Goal: Information Seeking & Learning: Learn about a topic

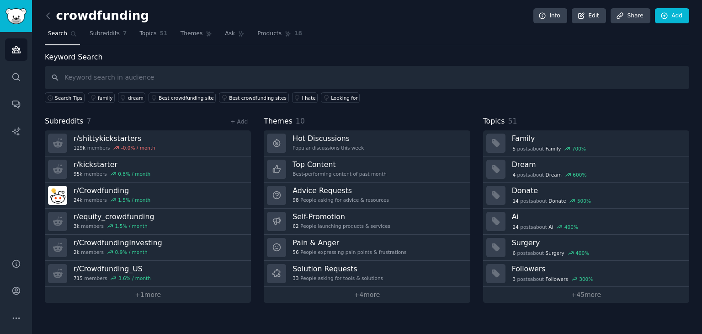
click at [61, 32] on span "Search" at bounding box center [57, 34] width 19 height 8
click at [51, 16] on icon at bounding box center [48, 16] width 10 height 10
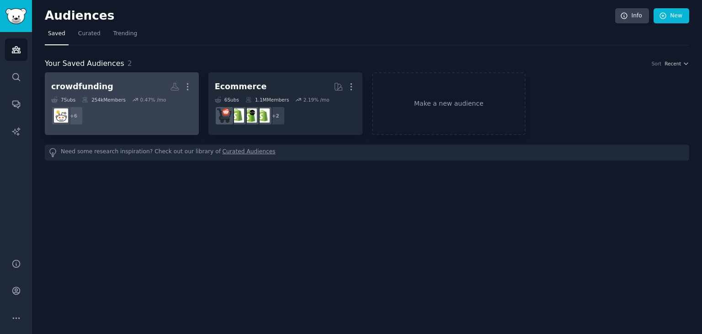
click at [124, 113] on dd "+ 6" at bounding box center [121, 116] width 141 height 26
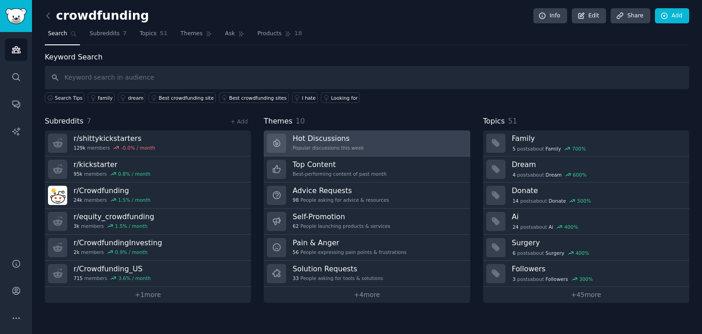
click at [366, 140] on link "Hot Discussions Popular discussions this week" at bounding box center [367, 143] width 206 height 26
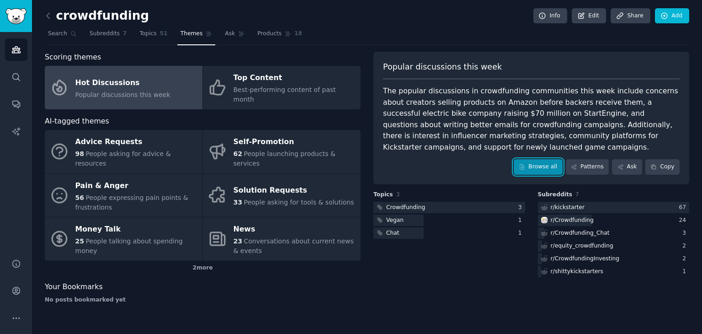
click at [548, 168] on link "Browse all" at bounding box center [538, 167] width 49 height 16
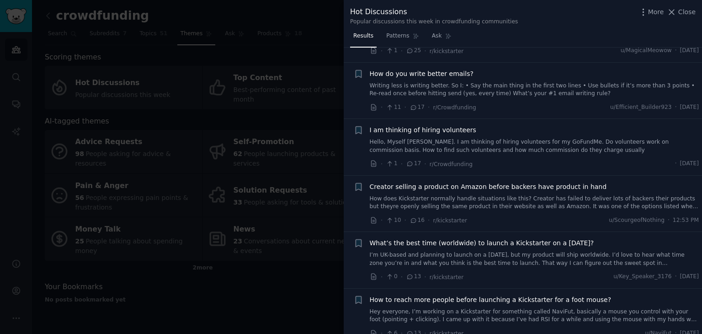
scroll to position [91, 0]
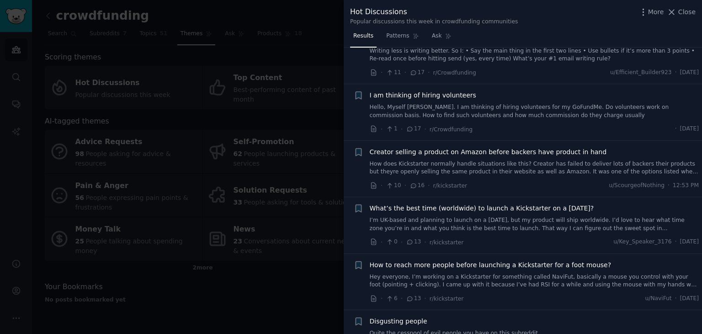
click at [430, 211] on span "What’s the best time (worldwide) to launch a Kickstarter on a [DATE]?" at bounding box center [482, 208] width 224 height 10
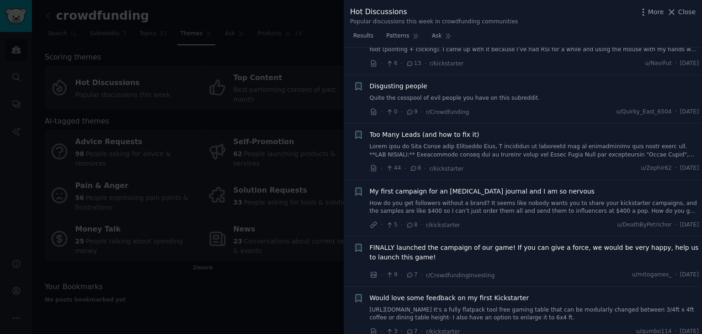
scroll to position [463, 0]
click at [375, 167] on icon at bounding box center [374, 168] width 8 height 8
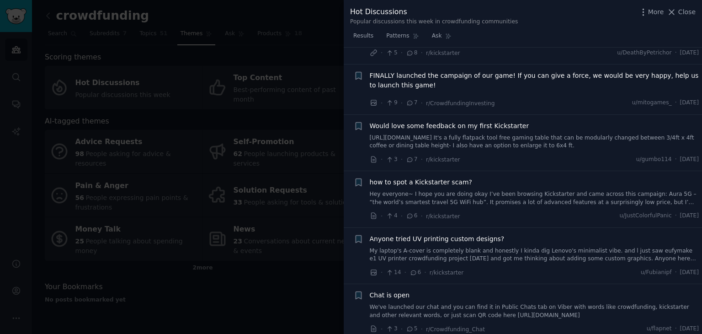
scroll to position [650, 0]
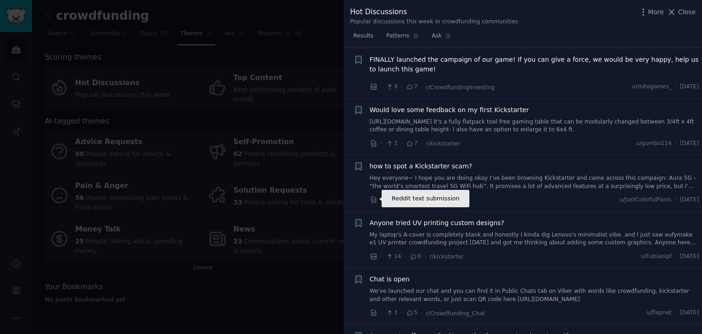
click at [371, 200] on icon at bounding box center [373, 200] width 5 height 6
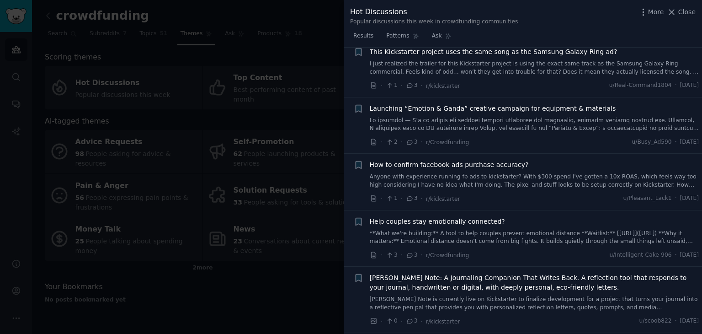
scroll to position [1459, 0]
click at [374, 196] on icon at bounding box center [373, 198] width 5 height 6
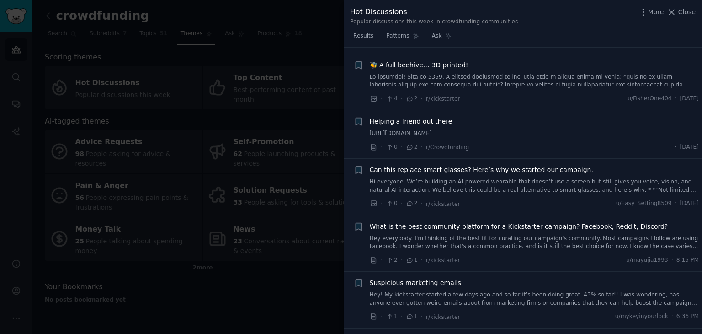
scroll to position [2277, 0]
click at [373, 256] on icon at bounding box center [374, 260] width 8 height 8
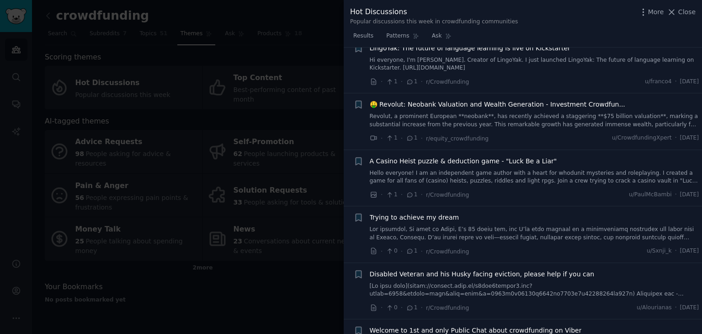
scroll to position [3044, 0]
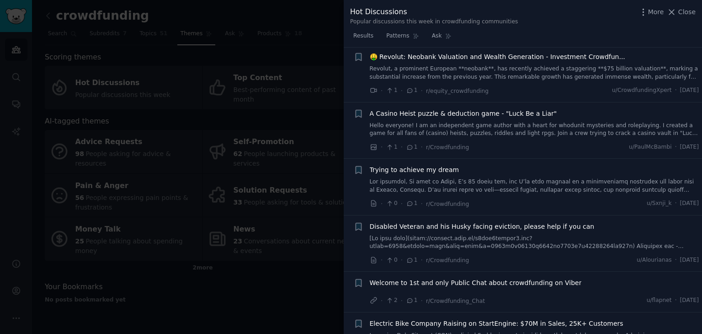
click at [213, 294] on div at bounding box center [351, 167] width 702 height 334
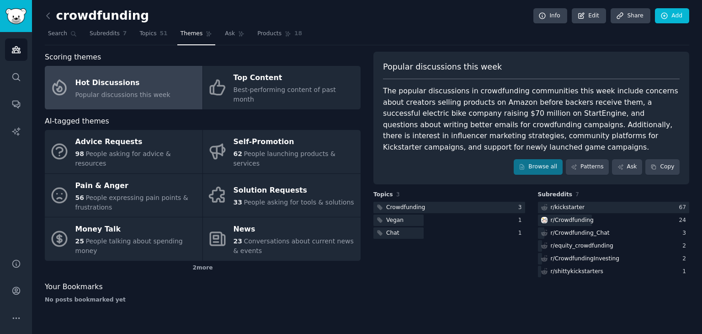
click at [43, 15] on div "crowdfunding Info Edit Share Add Search Subreddits 7 Topics 51 Themes Ask Produ…" at bounding box center [367, 167] width 670 height 334
click at [46, 15] on icon at bounding box center [48, 16] width 10 height 10
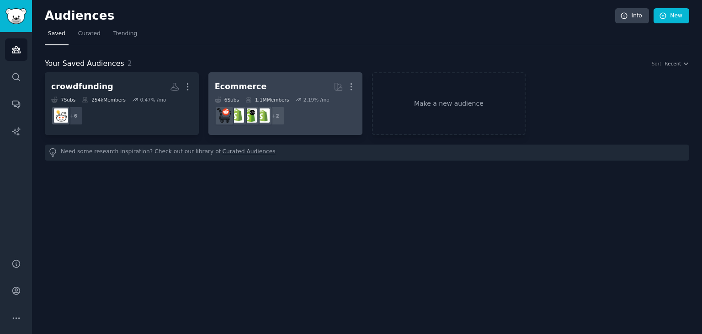
click at [308, 88] on h2 "Ecommerce More" at bounding box center [285, 87] width 141 height 16
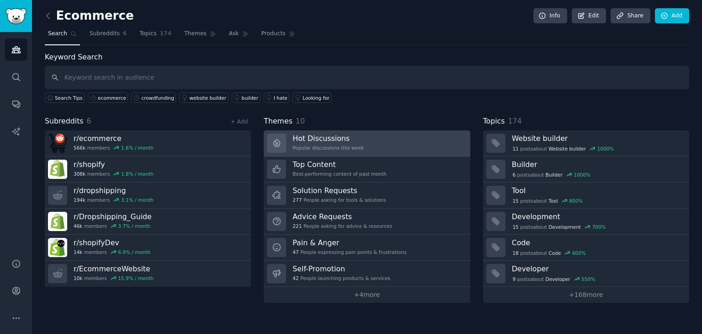
click at [382, 149] on link "Hot Discussions Popular discussions this week" at bounding box center [367, 143] width 206 height 26
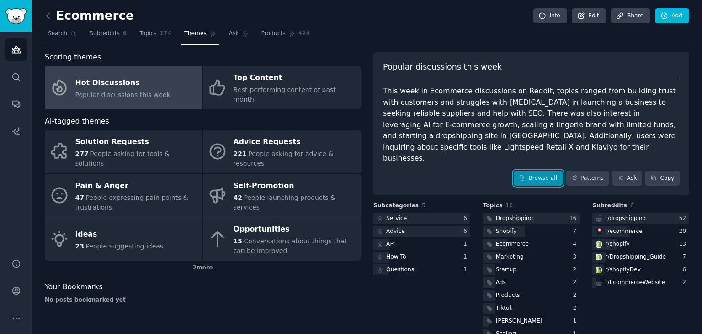
click at [541, 170] on link "Browse all" at bounding box center [538, 178] width 49 height 16
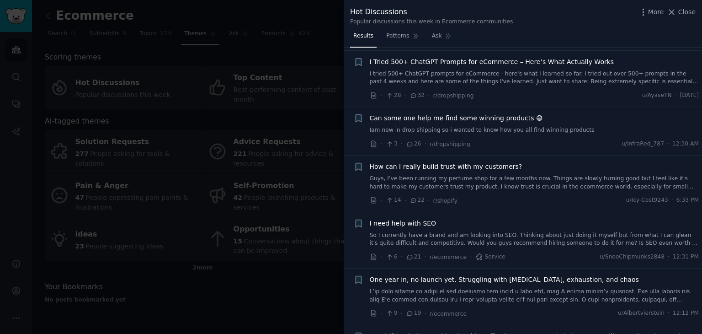
scroll to position [320, 0]
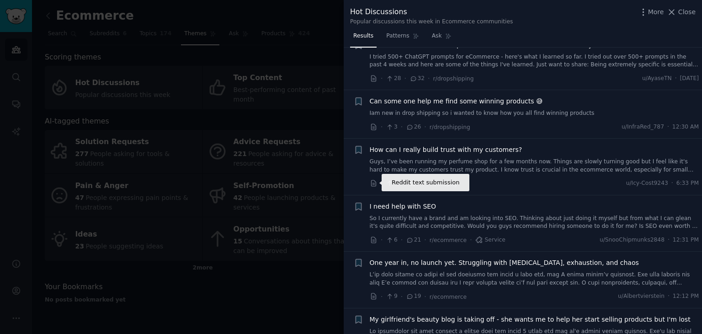
click at [373, 185] on icon at bounding box center [374, 183] width 8 height 8
